Goal: Task Accomplishment & Management: Manage account settings

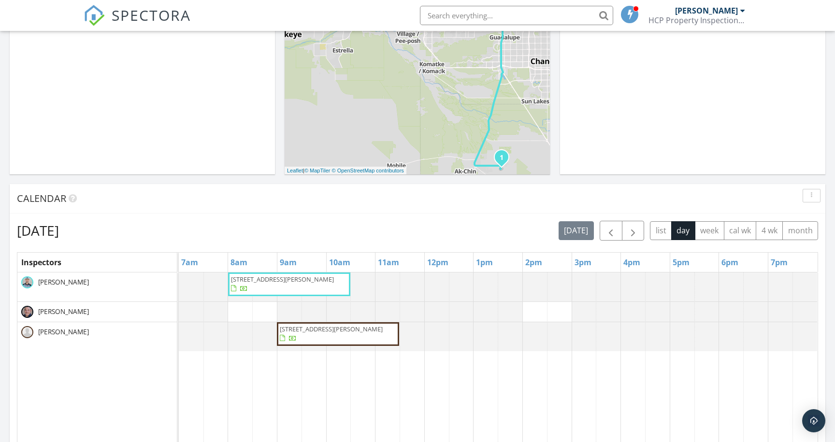
scroll to position [260, 0]
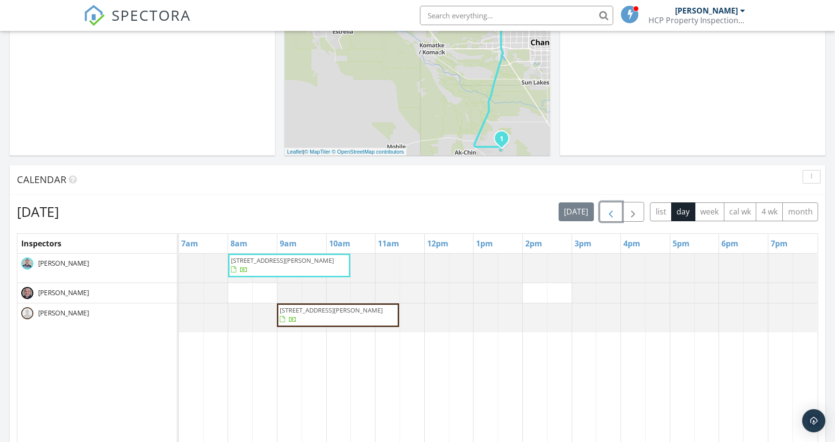
click at [613, 216] on span "button" at bounding box center [611, 212] width 12 height 12
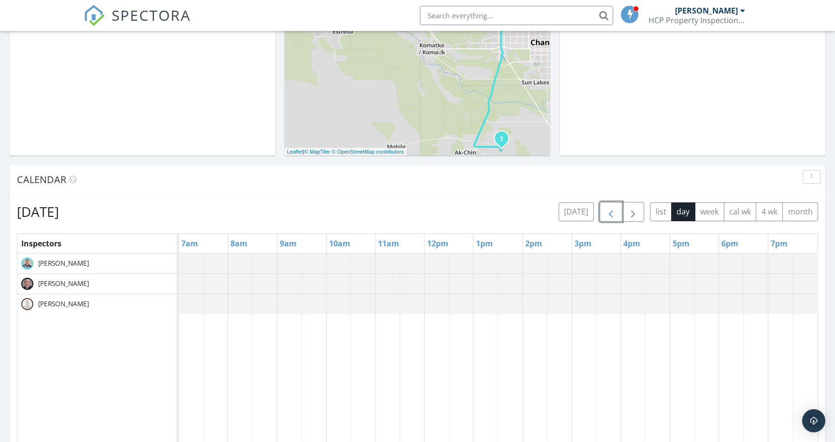
click at [613, 216] on span "button" at bounding box center [611, 212] width 12 height 12
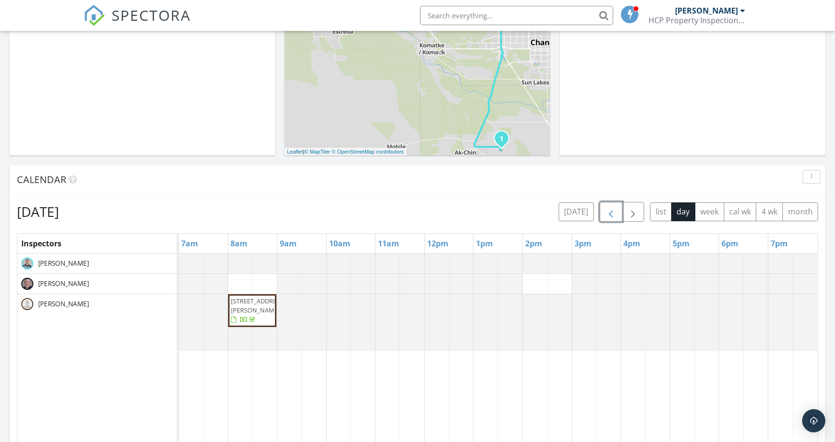
click at [613, 216] on span "button" at bounding box center [611, 212] width 12 height 12
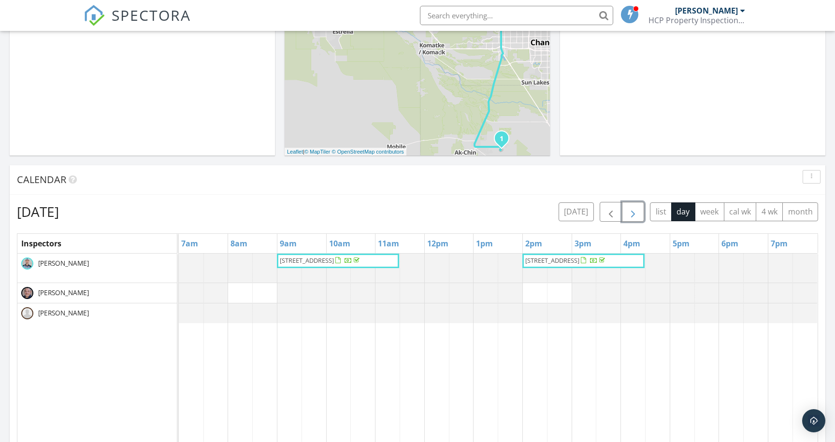
click at [641, 214] on button "button" at bounding box center [633, 212] width 23 height 20
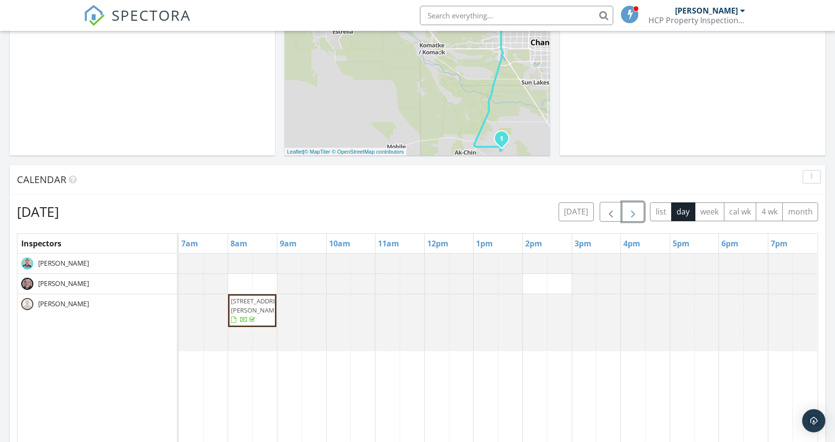
click at [237, 315] on span "16103 W Redfield Rd, Surprise 85379" at bounding box center [258, 306] width 54 height 18
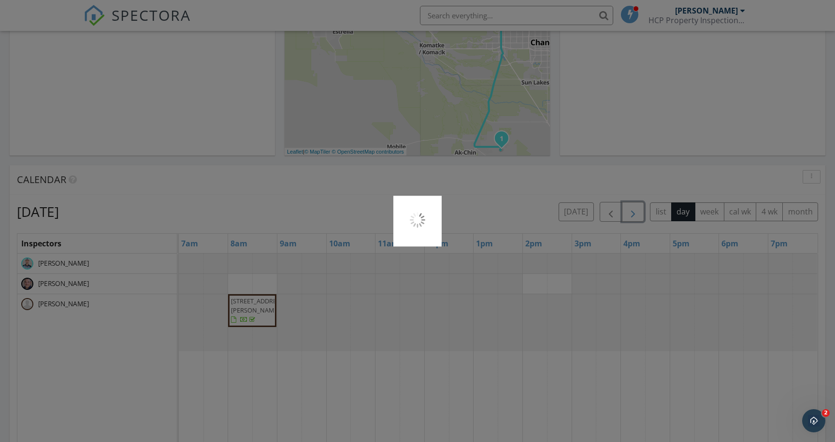
scroll to position [0, 0]
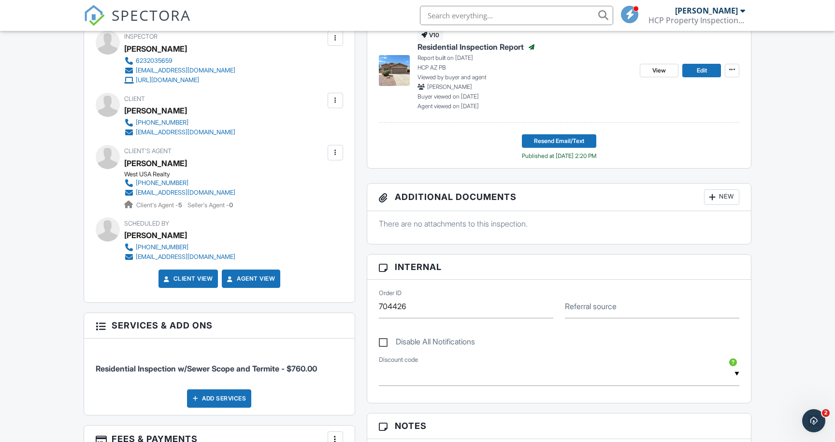
scroll to position [308, 0]
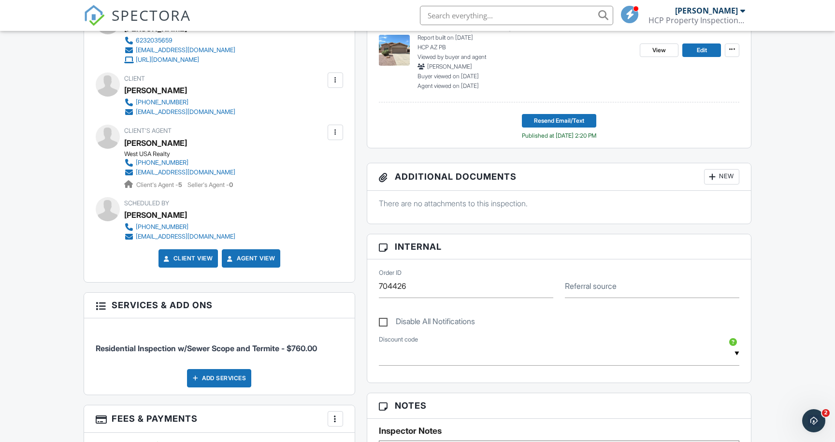
click at [713, 181] on div at bounding box center [713, 177] width 10 height 10
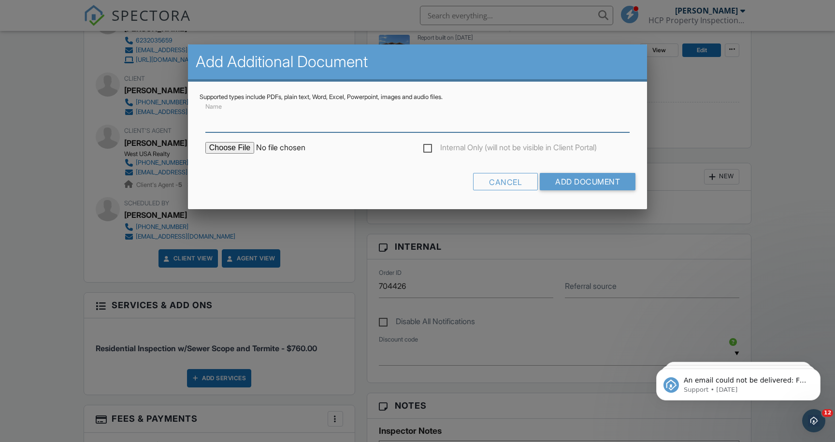
scroll to position [0, 0]
click at [239, 151] on input "file" at bounding box center [287, 148] width 164 height 12
type input "C:\fakepath\16103_W_Redfield_Rd_Surprise_AZ_85379-WO258518.pdf"
click at [408, 171] on form "Name Internal Only (will not be visible in Client Portal) Cancel Add Document" at bounding box center [418, 149] width 436 height 97
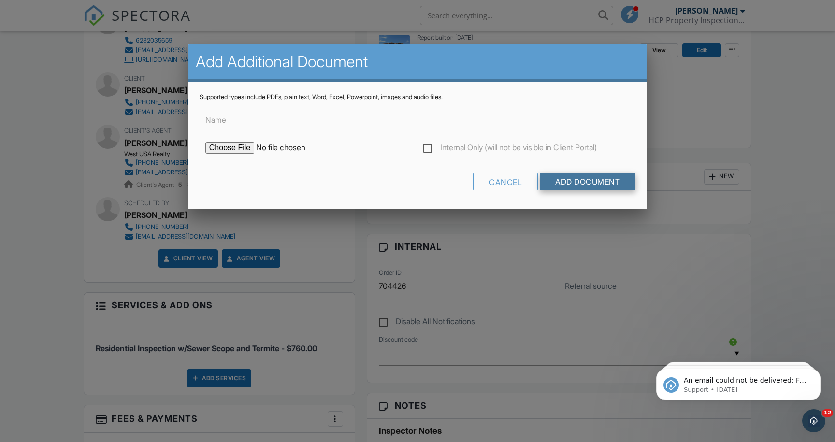
click at [564, 181] on input "Add Document" at bounding box center [588, 181] width 96 height 17
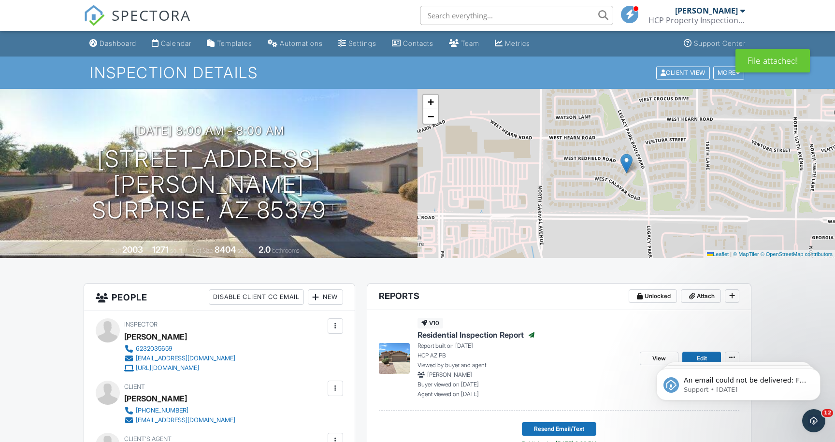
click at [166, 24] on span "SPECTORA" at bounding box center [151, 15] width 79 height 20
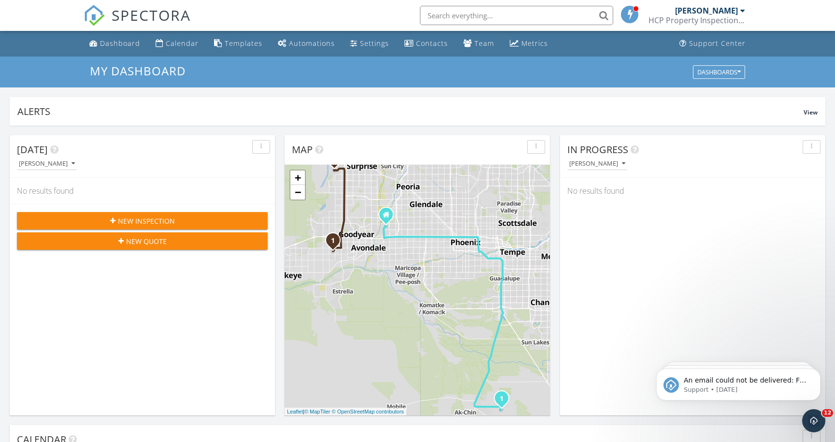
click at [144, 22] on span "SPECTORA" at bounding box center [151, 15] width 79 height 20
